Goal: Information Seeking & Learning: Learn about a topic

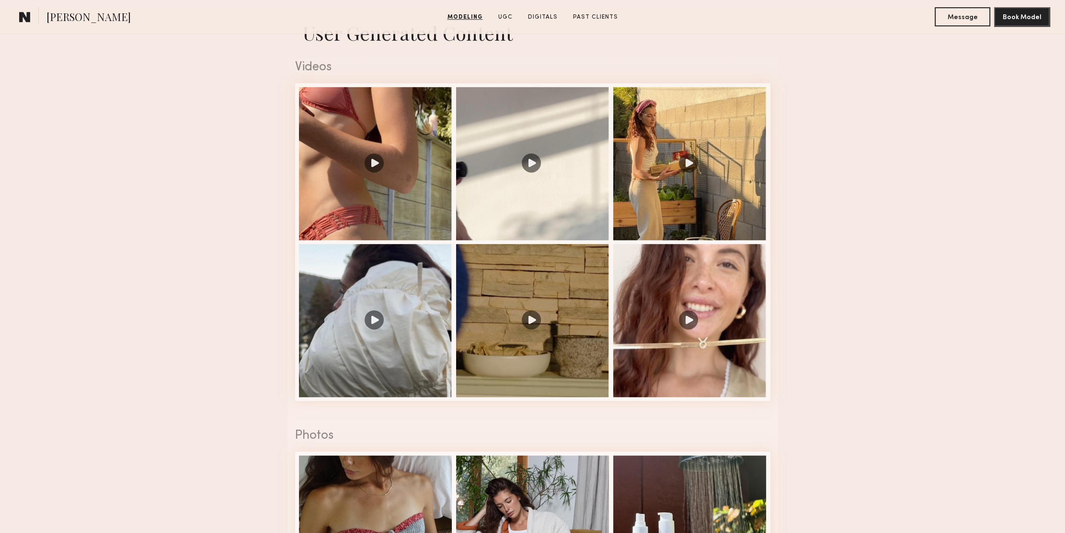
scroll to position [958, 0]
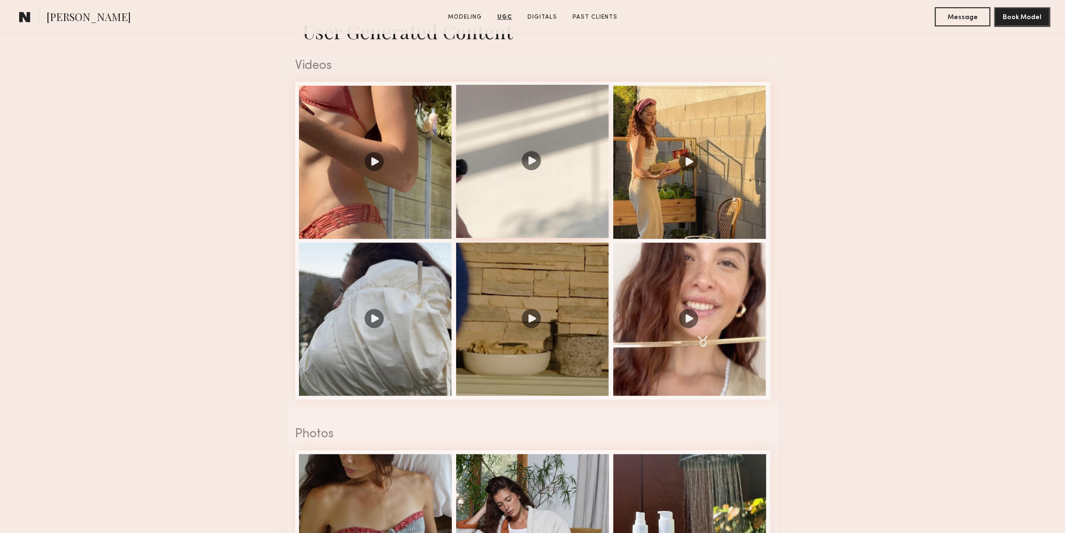
click at [530, 168] on div at bounding box center [532, 161] width 153 height 153
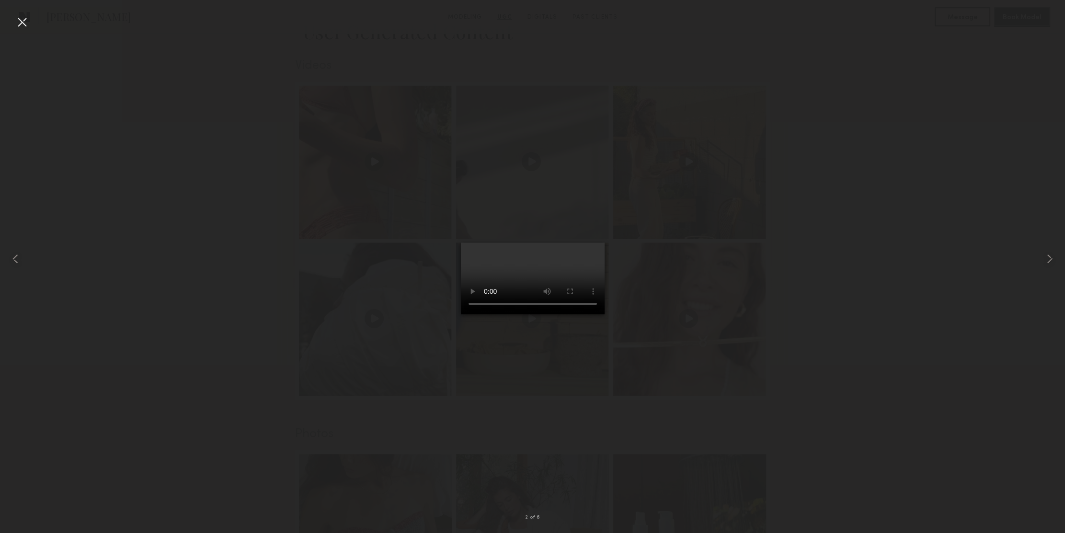
click at [24, 21] on div at bounding box center [21, 21] width 15 height 15
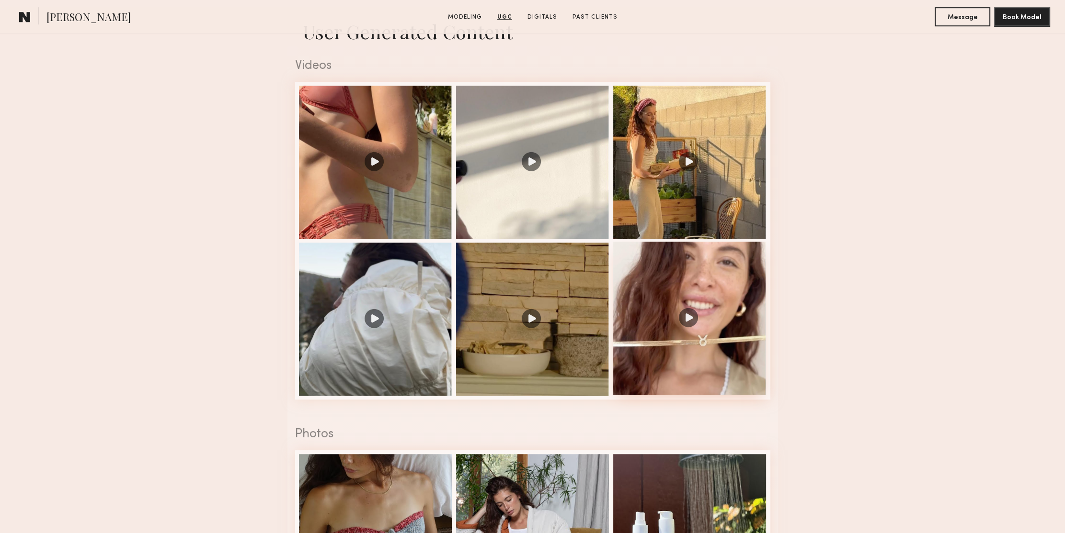
click at [692, 322] on div at bounding box center [689, 318] width 153 height 153
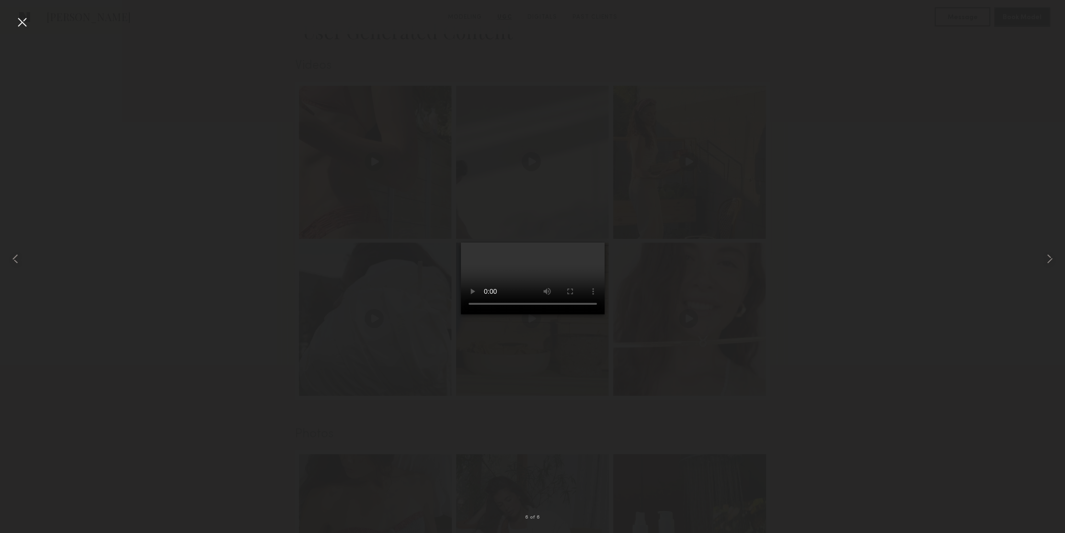
click at [23, 23] on div at bounding box center [21, 21] width 15 height 15
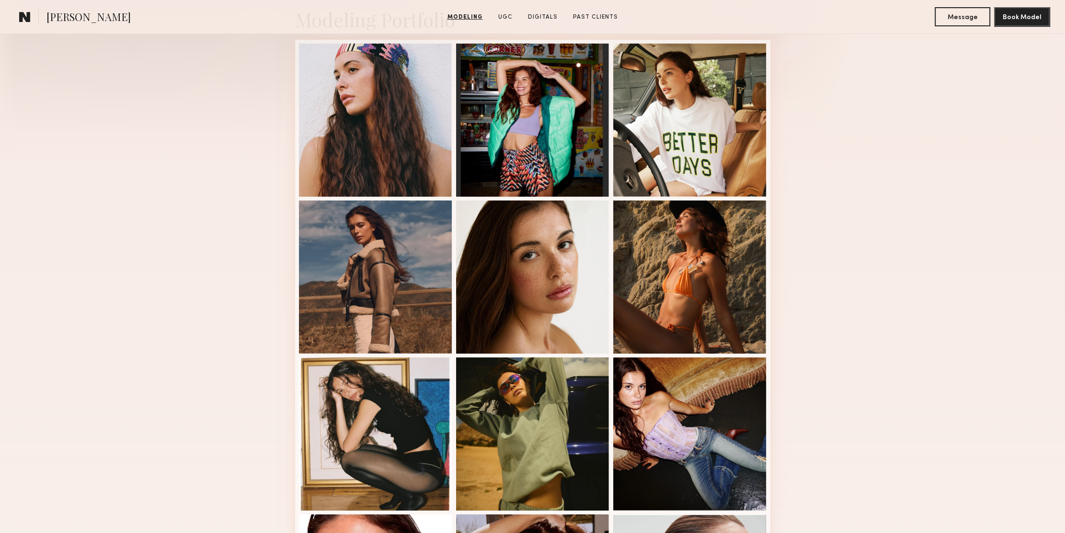
scroll to position [0, 0]
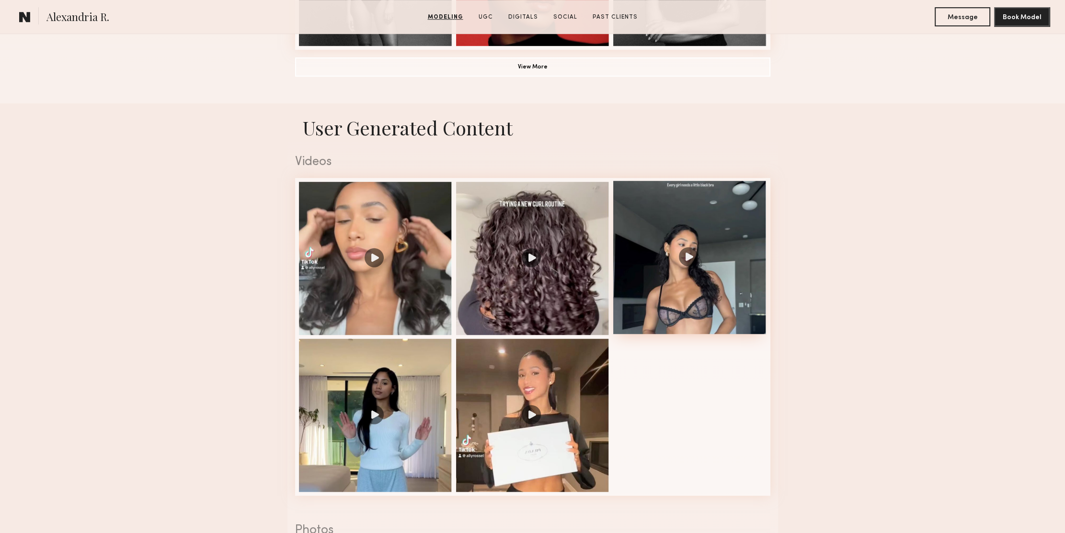
scroll to position [862, 0]
click at [687, 290] on div at bounding box center [689, 257] width 153 height 153
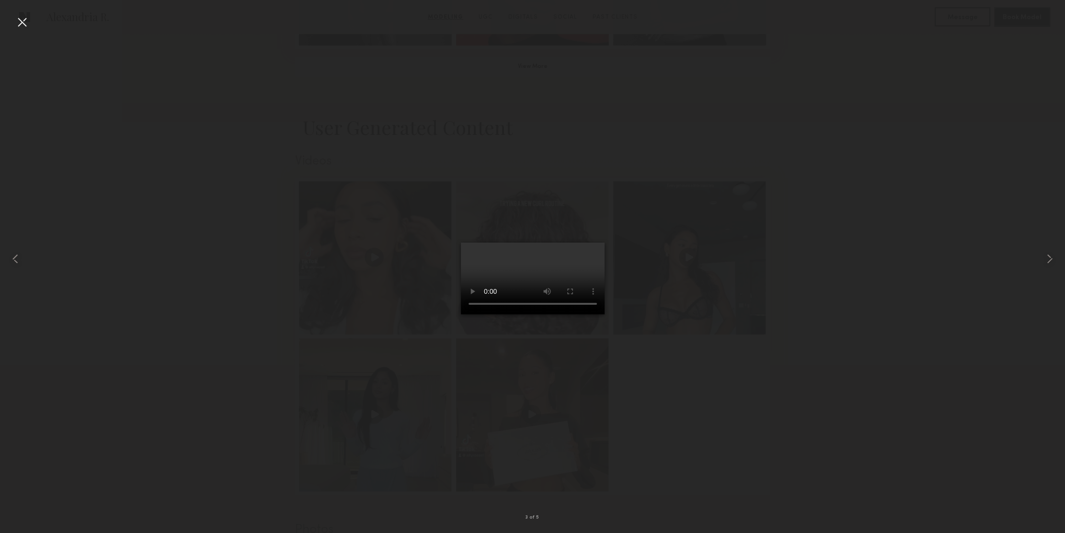
click at [22, 19] on div at bounding box center [21, 21] width 15 height 15
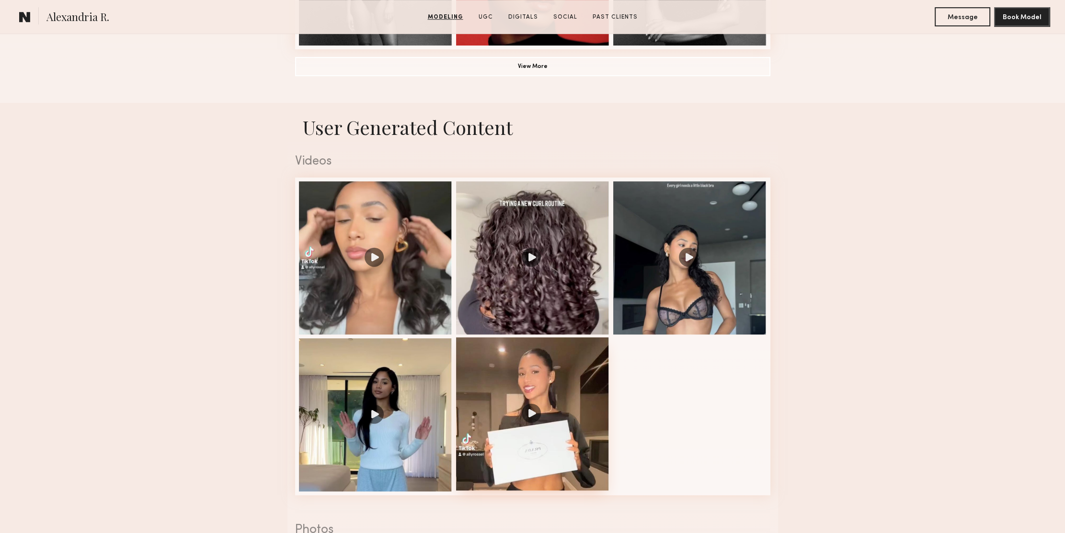
click at [504, 407] on div at bounding box center [532, 414] width 153 height 153
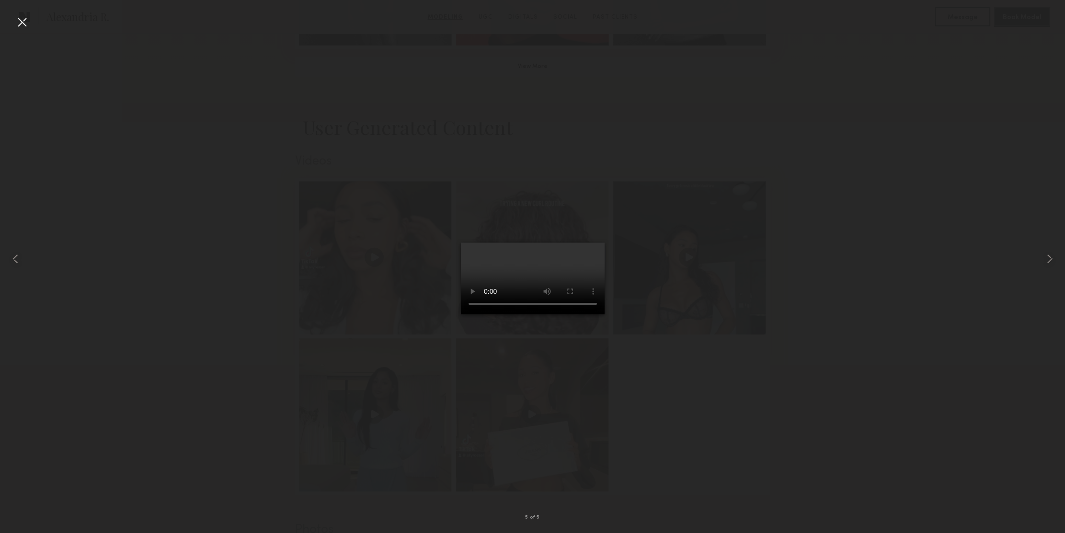
click at [22, 23] on div at bounding box center [21, 21] width 15 height 15
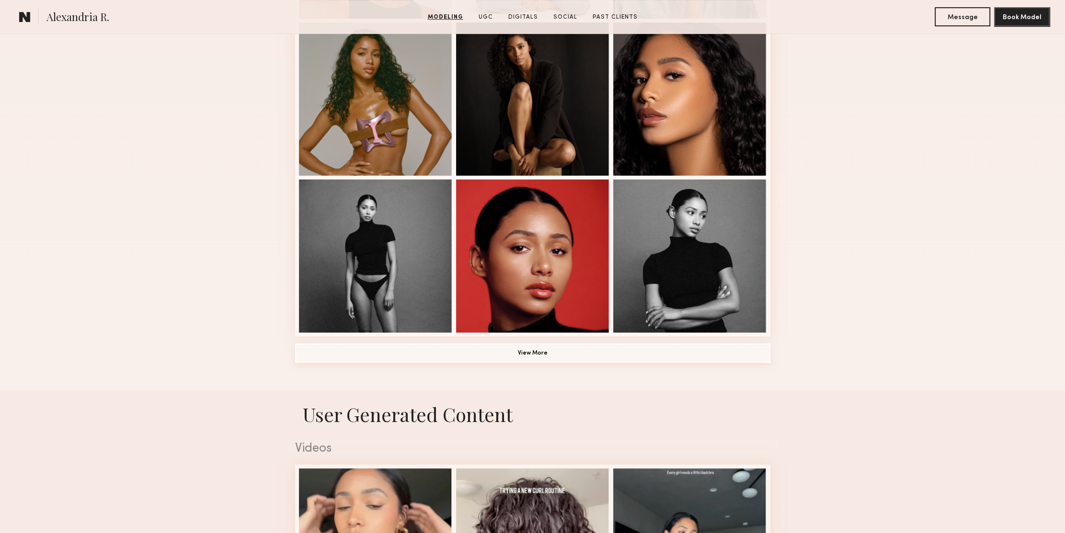
scroll to position [335, 0]
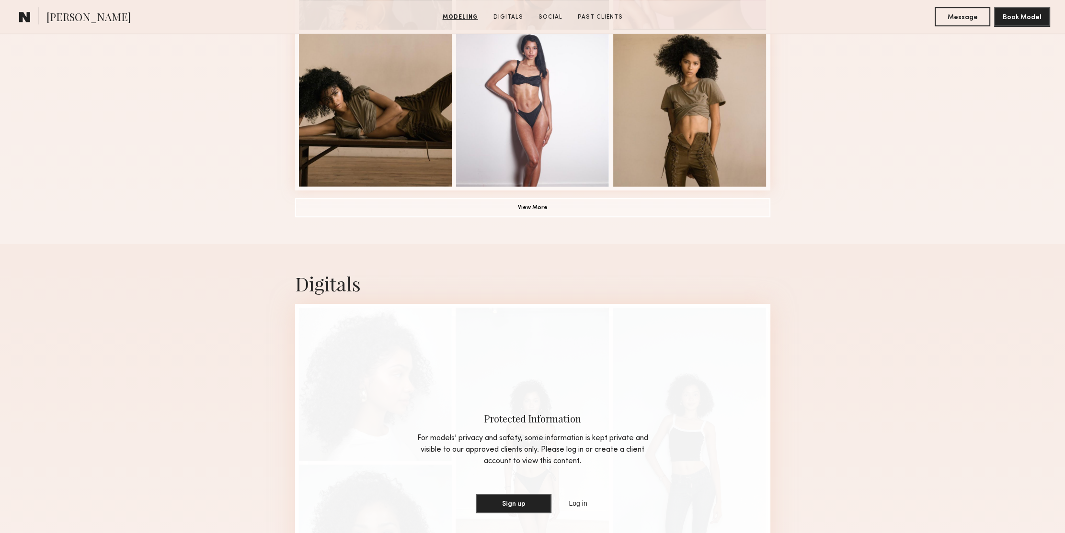
scroll to position [623, 0]
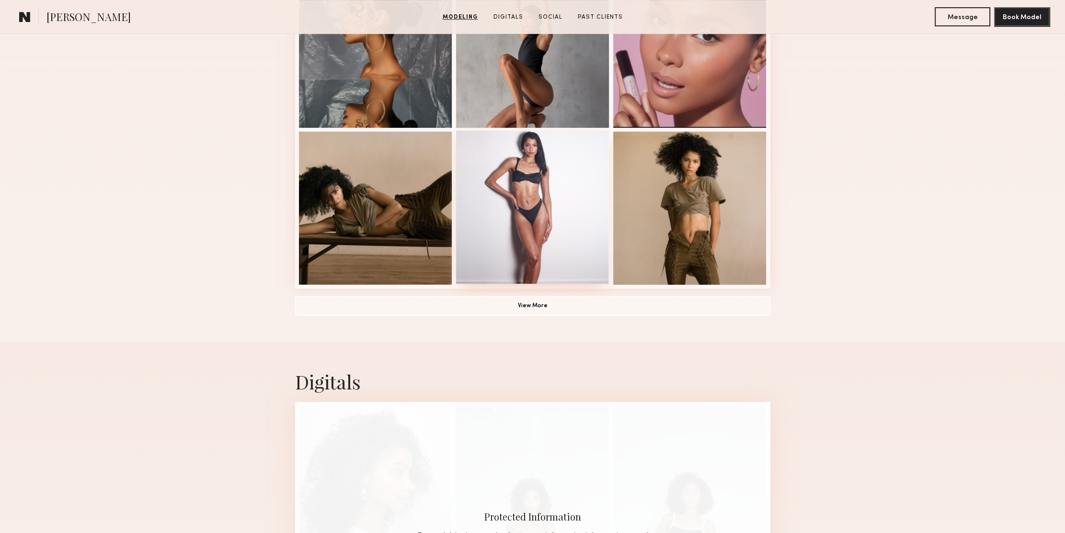
click at [546, 220] on div at bounding box center [532, 207] width 153 height 153
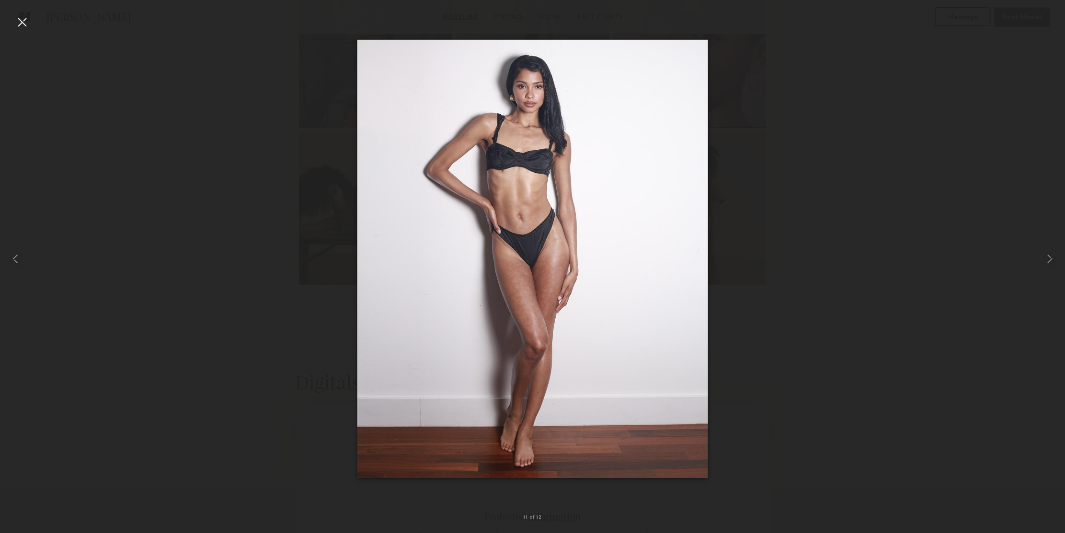
click at [22, 20] on div at bounding box center [21, 21] width 15 height 15
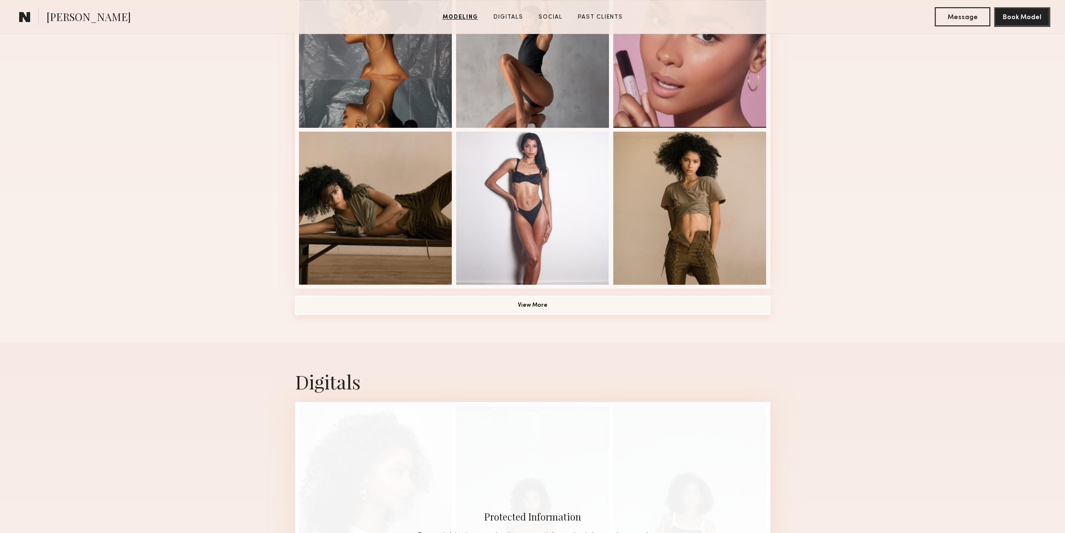
click at [548, 306] on button "View More" at bounding box center [532, 305] width 475 height 19
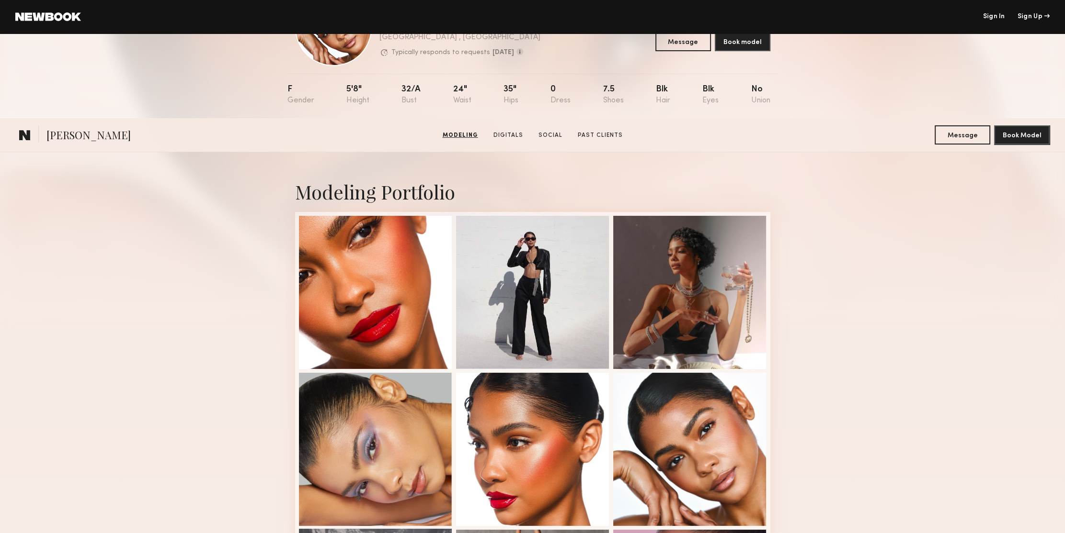
scroll to position [0, 0]
